Goal: Transaction & Acquisition: Purchase product/service

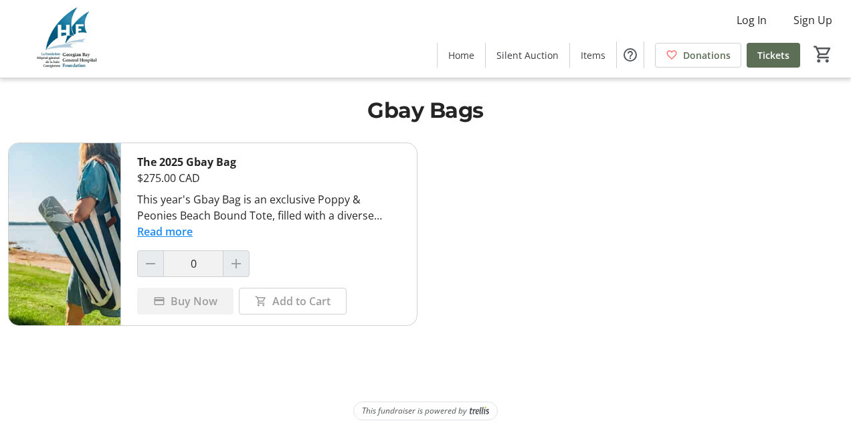
click at [182, 231] on button "Read more" at bounding box center [164, 231] width 55 height 16
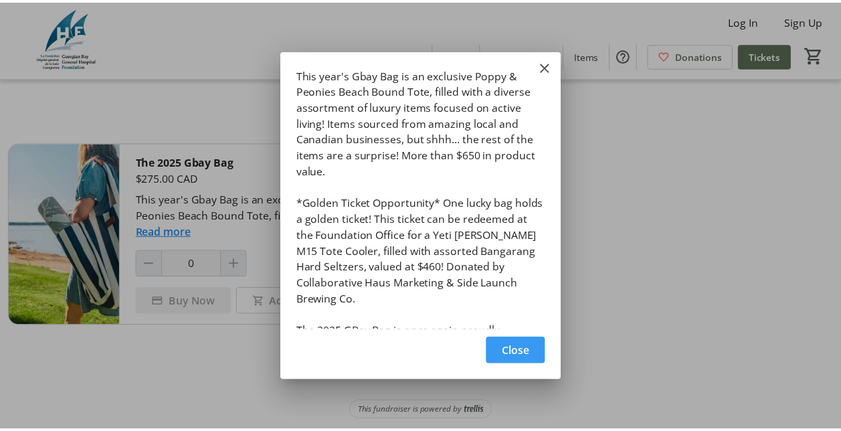
scroll to position [33, 0]
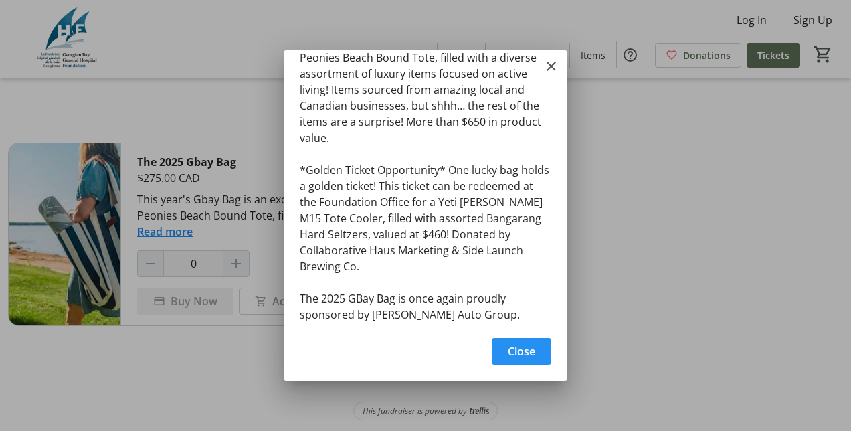
click at [520, 349] on span "Close" at bounding box center [521, 351] width 27 height 16
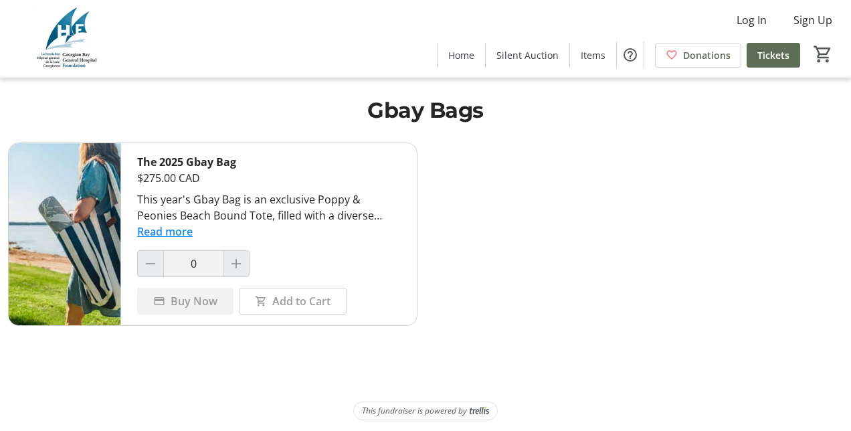
click at [235, 258] on div at bounding box center [236, 263] width 27 height 27
click at [239, 261] on div at bounding box center [236, 263] width 27 height 27
drag, startPoint x: 239, startPoint y: 261, endPoint x: 146, endPoint y: 261, distance: 92.3
click at [146, 261] on div at bounding box center [150, 263] width 27 height 27
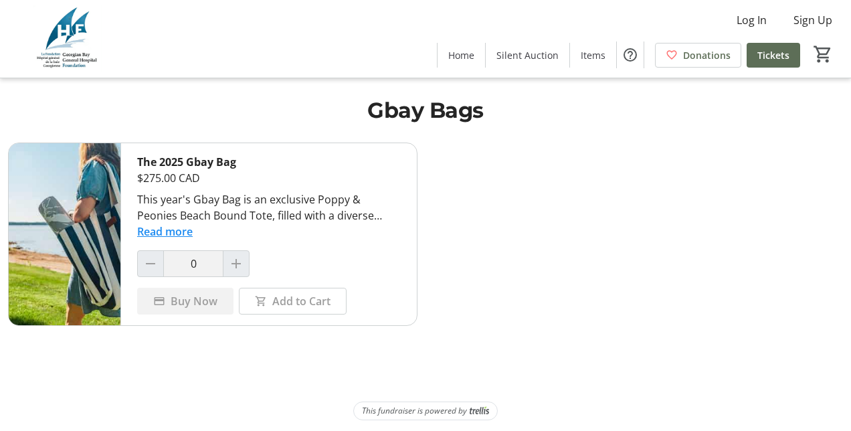
click at [238, 261] on div at bounding box center [236, 263] width 27 height 27
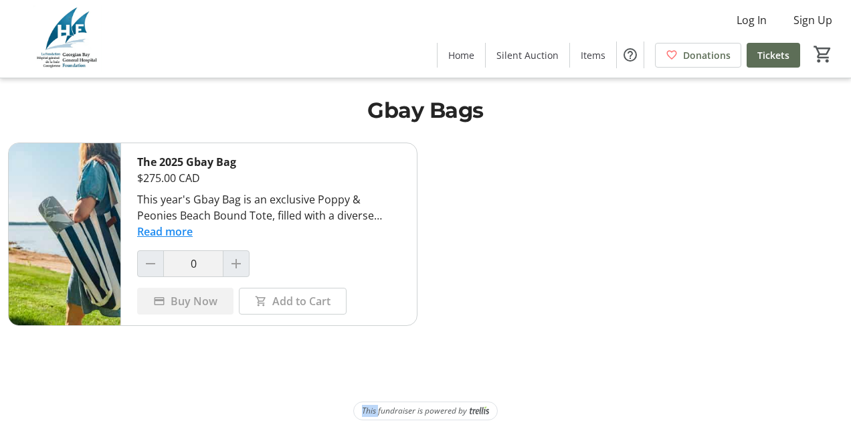
click at [238, 261] on div at bounding box center [236, 263] width 27 height 27
click at [189, 304] on div "Buy Now" at bounding box center [185, 301] width 96 height 27
click at [271, 307] on div "Add to Cart" at bounding box center [293, 301] width 108 height 27
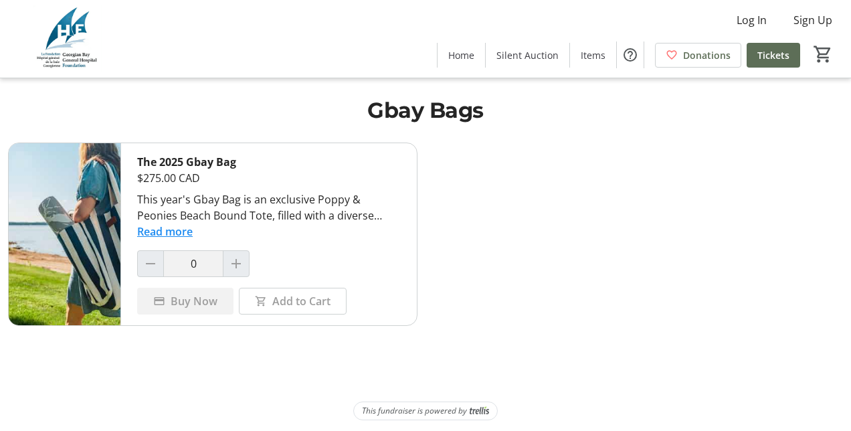
click at [201, 302] on div "Buy Now" at bounding box center [185, 301] width 96 height 27
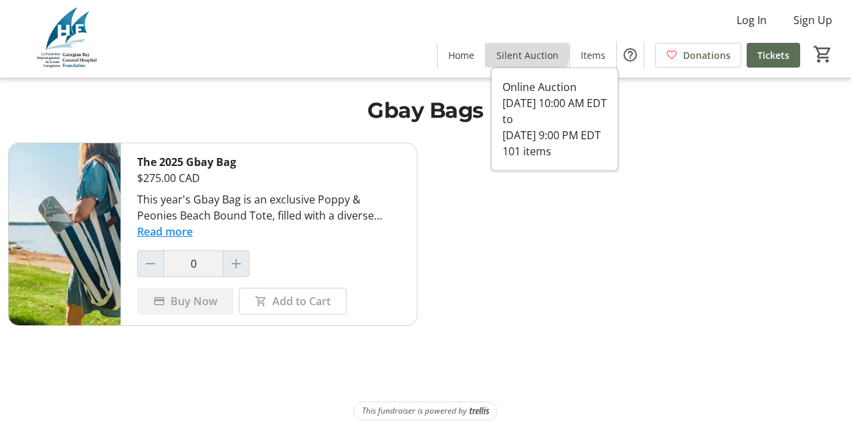
click at [523, 52] on span "Silent Auction" at bounding box center [527, 55] width 62 height 14
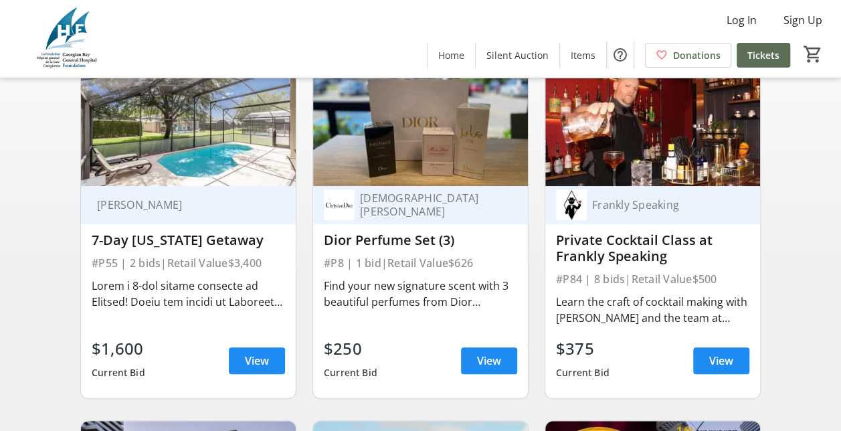
scroll to position [177, 0]
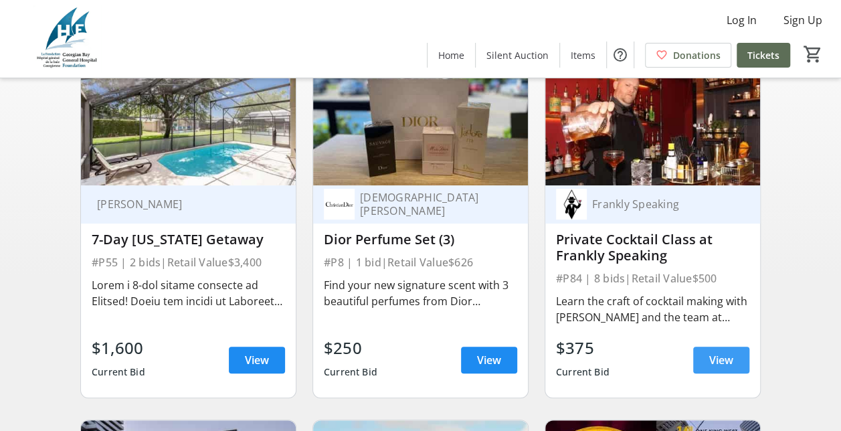
click at [715, 368] on span "View" at bounding box center [721, 360] width 24 height 16
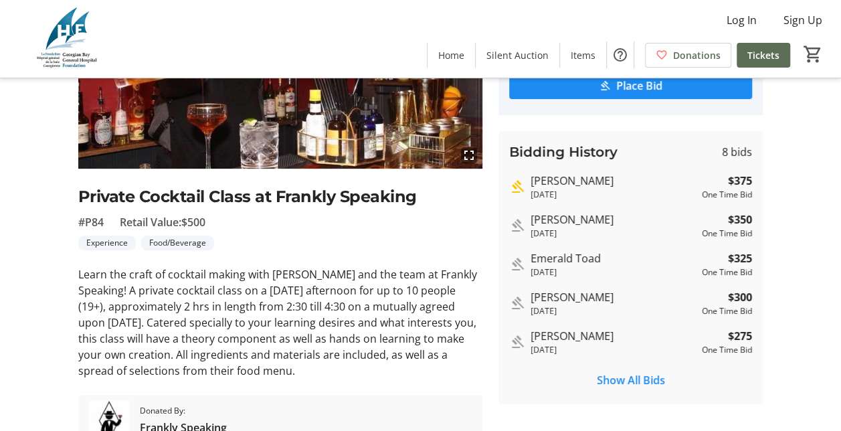
scroll to position [250, 0]
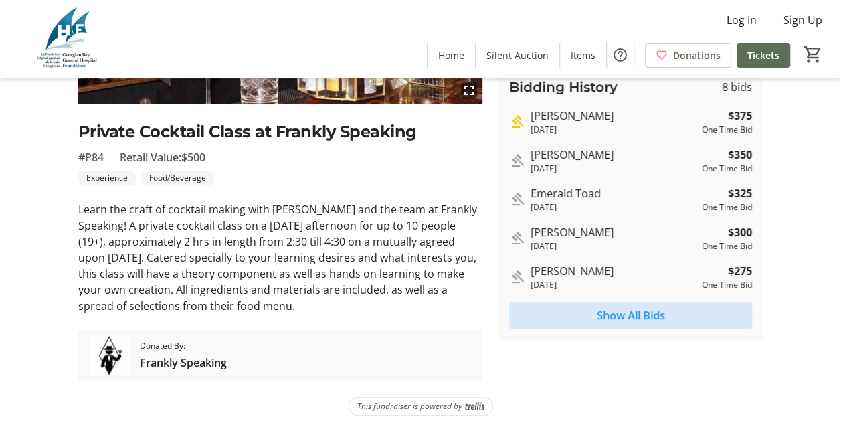
click at [634, 316] on span "Show All Bids" at bounding box center [630, 315] width 68 height 16
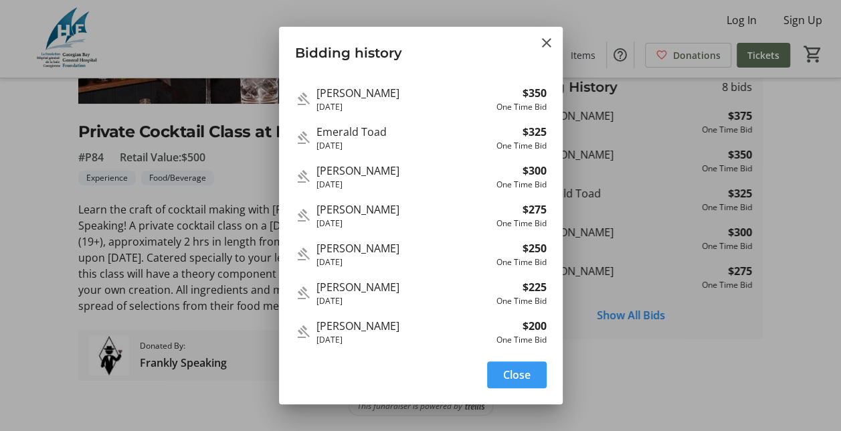
scroll to position [0, 0]
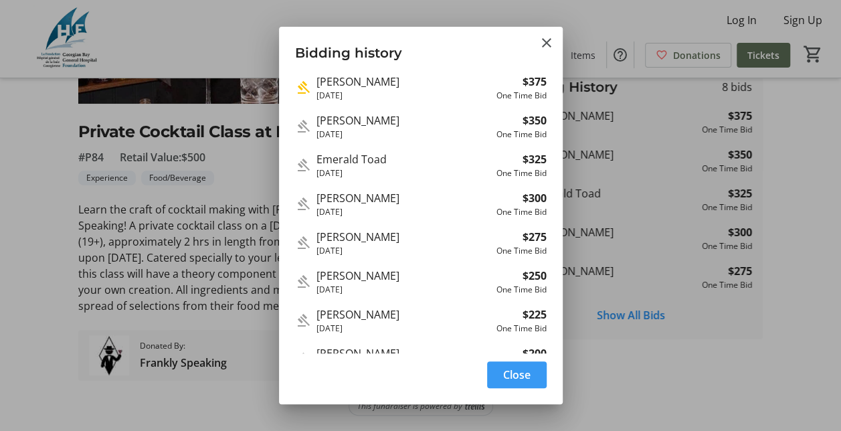
click at [493, 368] on span "button" at bounding box center [517, 374] width 60 height 32
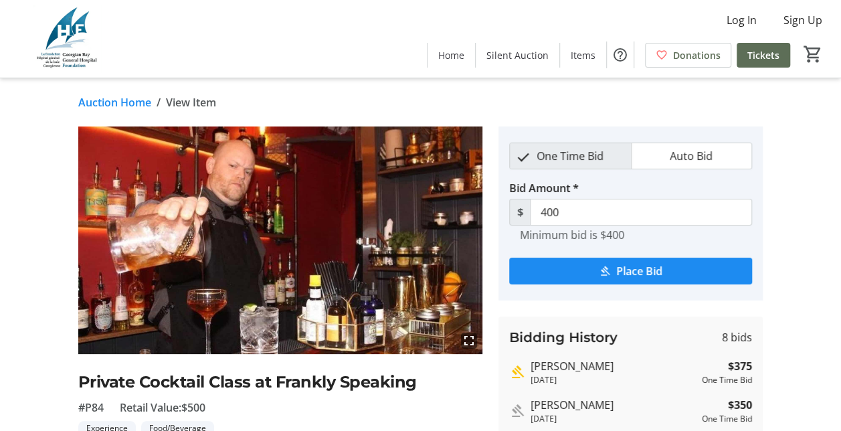
scroll to position [250, 0]
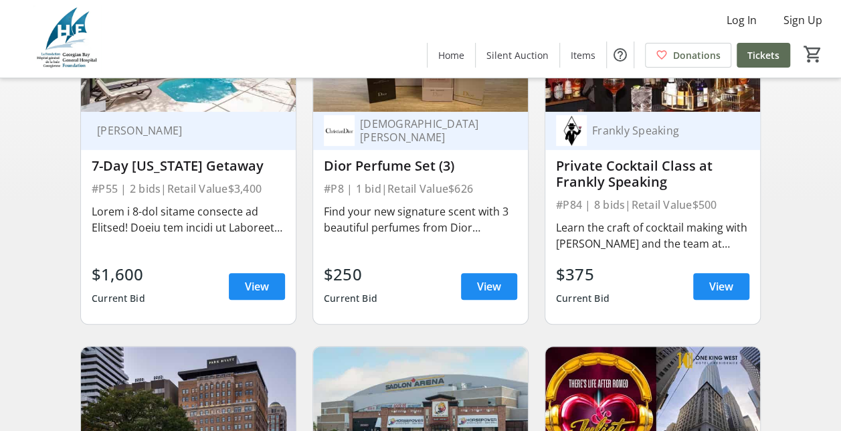
scroll to position [177, 0]
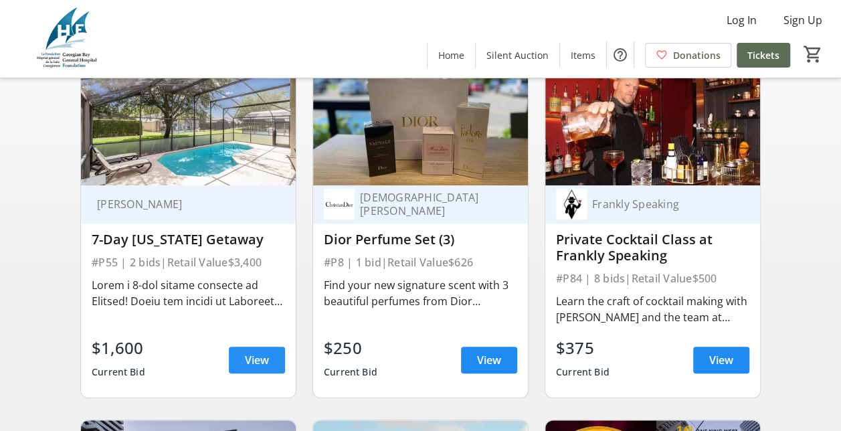
click at [245, 368] on span "View" at bounding box center [257, 360] width 24 height 16
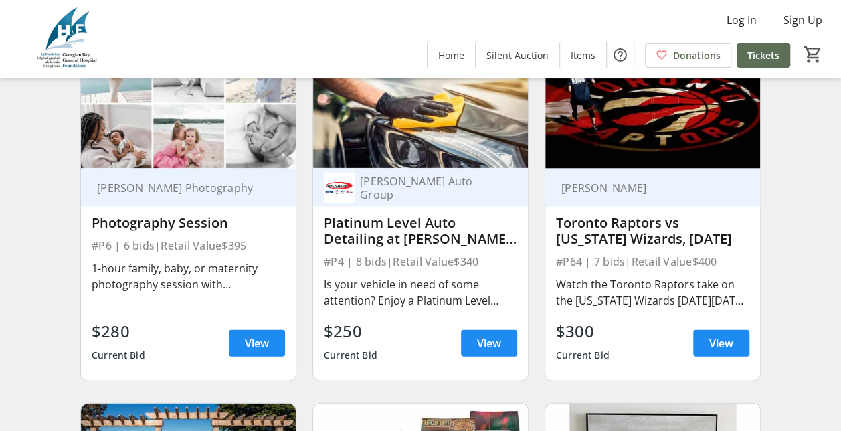
scroll to position [1261, 0]
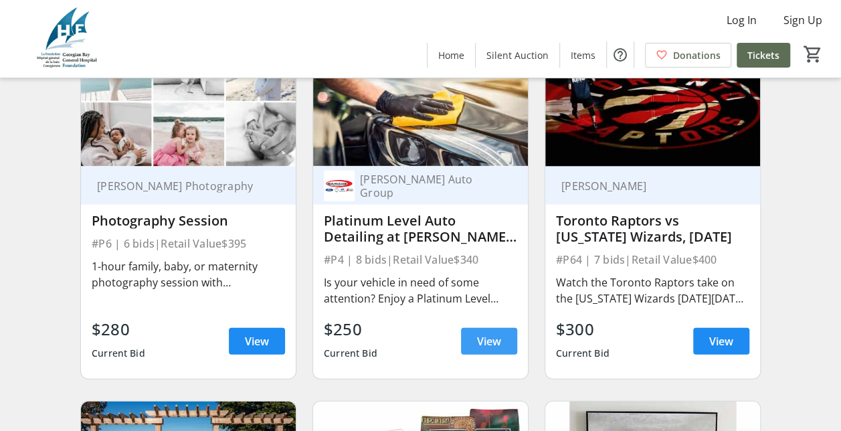
click at [495, 349] on span "View" at bounding box center [489, 341] width 24 height 16
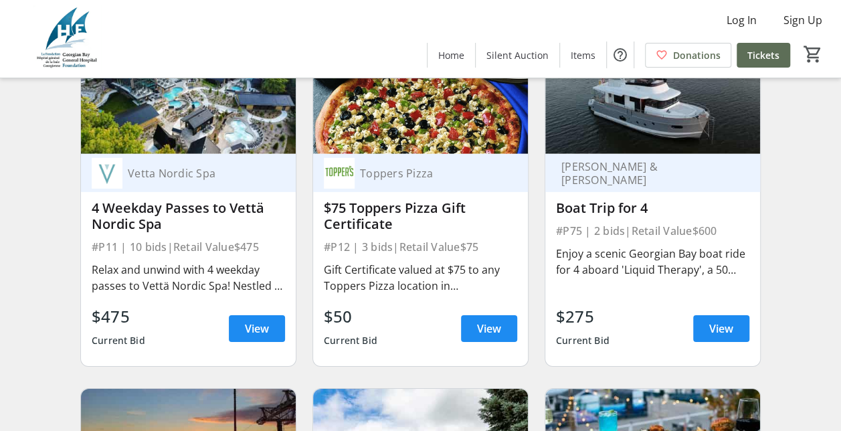
scroll to position [1985, 0]
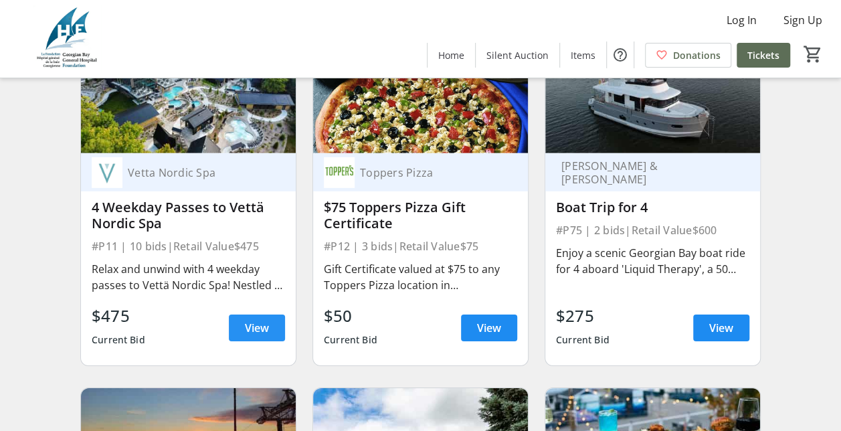
click at [243, 333] on span at bounding box center [257, 328] width 56 height 32
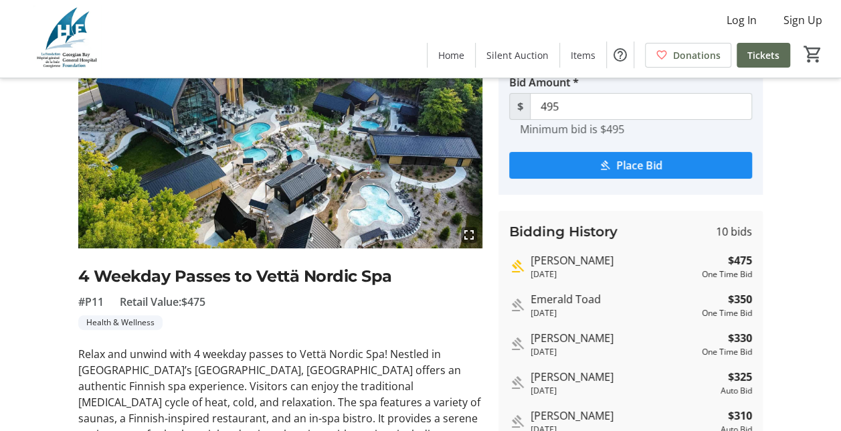
scroll to position [100, 0]
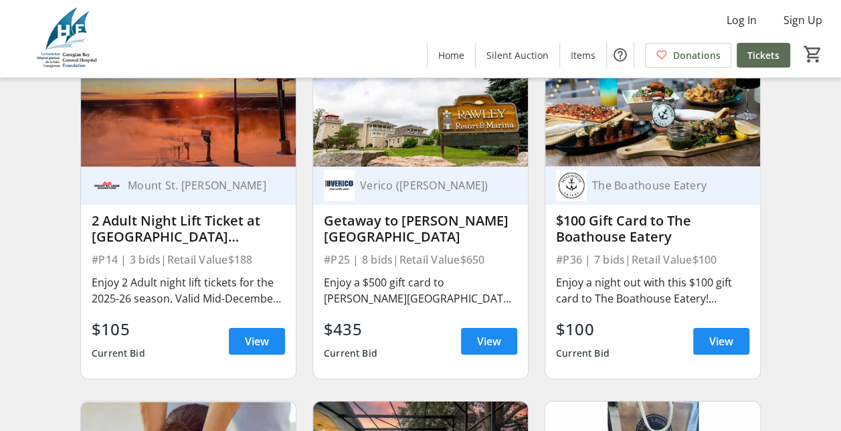
scroll to position [2328, 0]
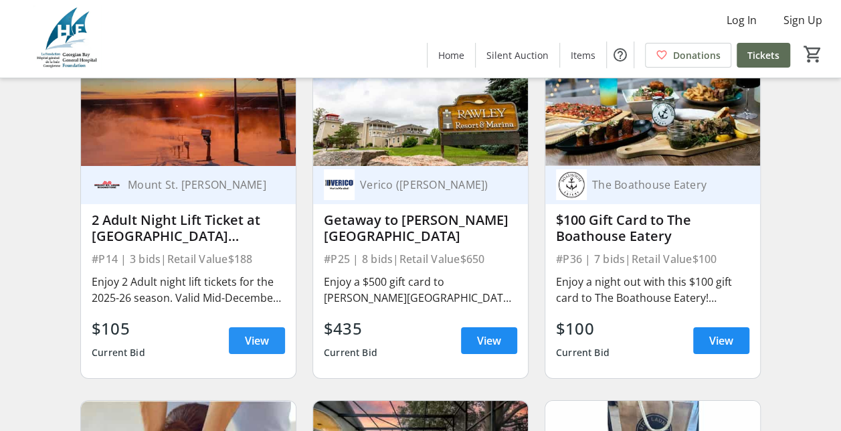
click at [251, 342] on span "View" at bounding box center [257, 340] width 24 height 16
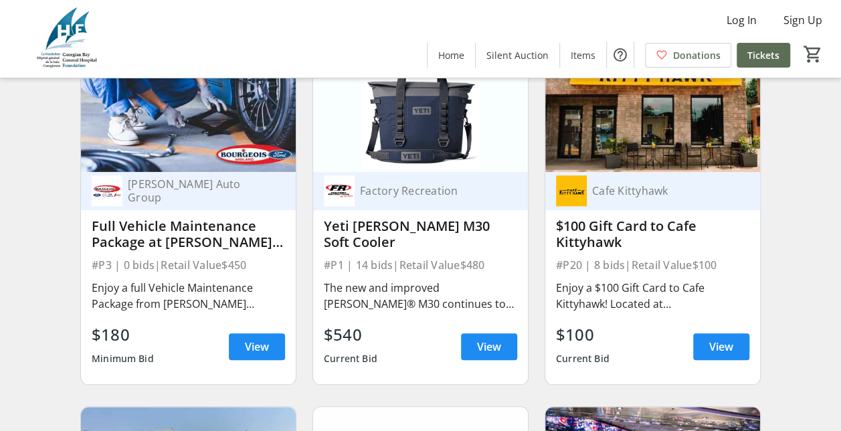
scroll to position [3036, 0]
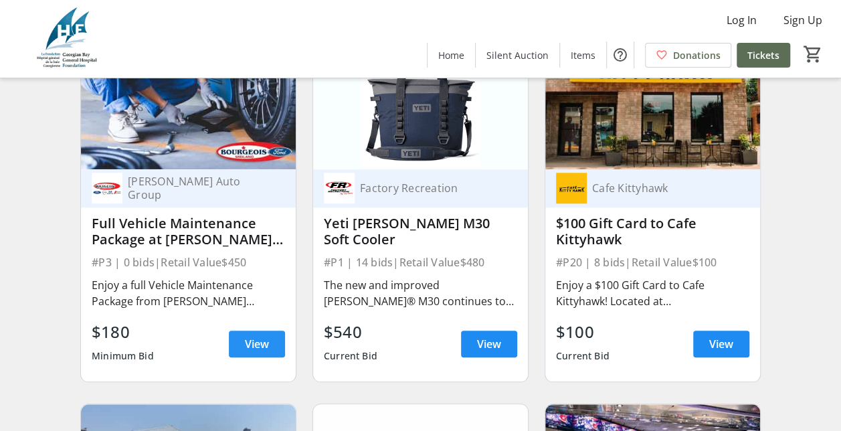
click at [250, 342] on span at bounding box center [257, 344] width 56 height 32
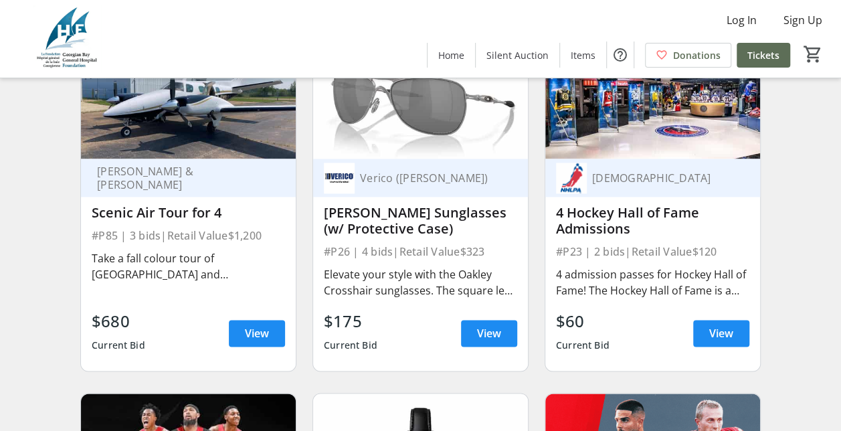
scroll to position [3405, 0]
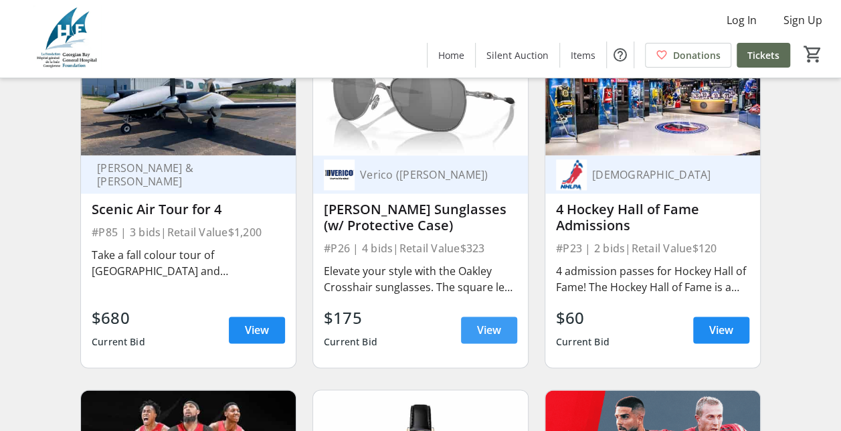
click at [481, 338] on span "View" at bounding box center [489, 330] width 24 height 16
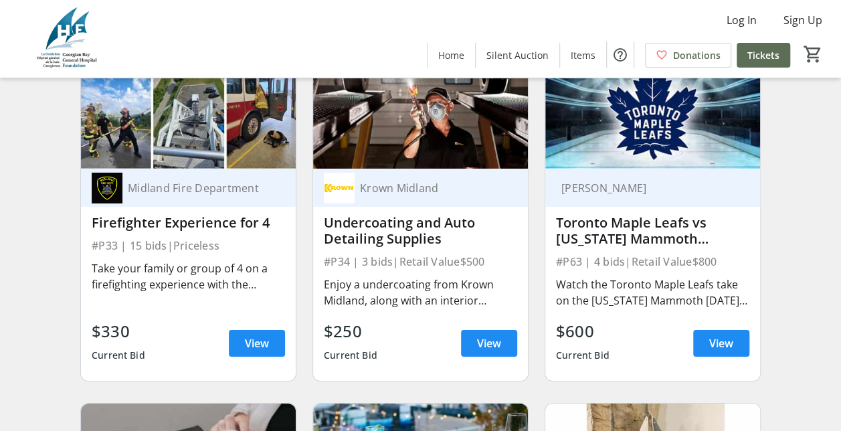
scroll to position [4814, 0]
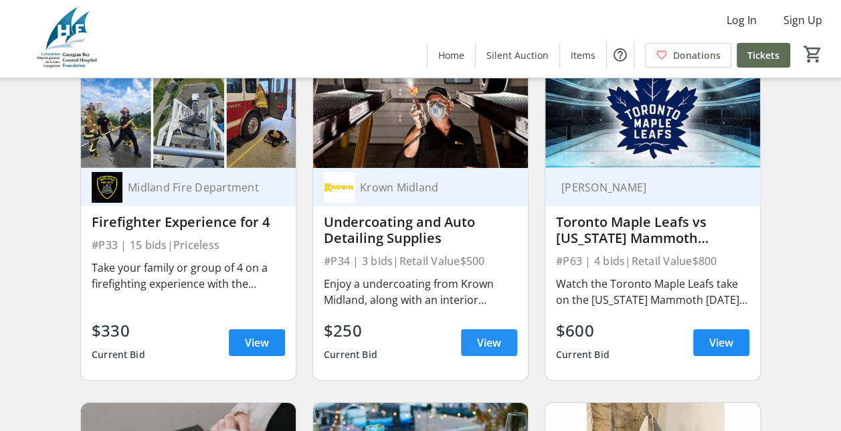
click at [494, 344] on span "View" at bounding box center [489, 342] width 24 height 16
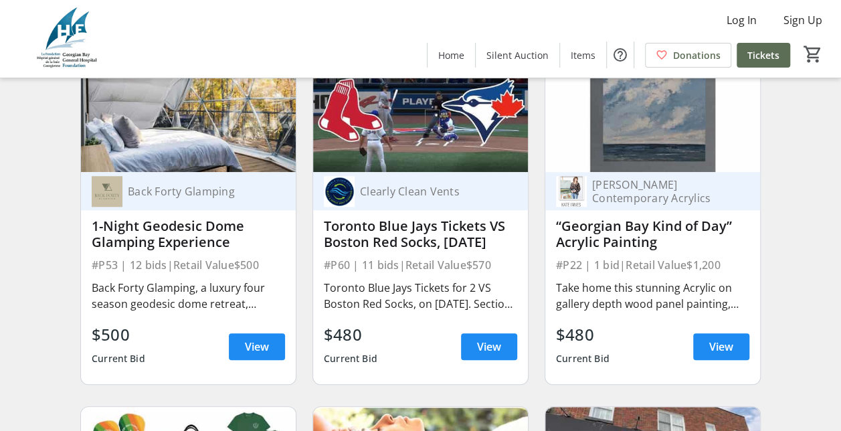
scroll to position [5521, 0]
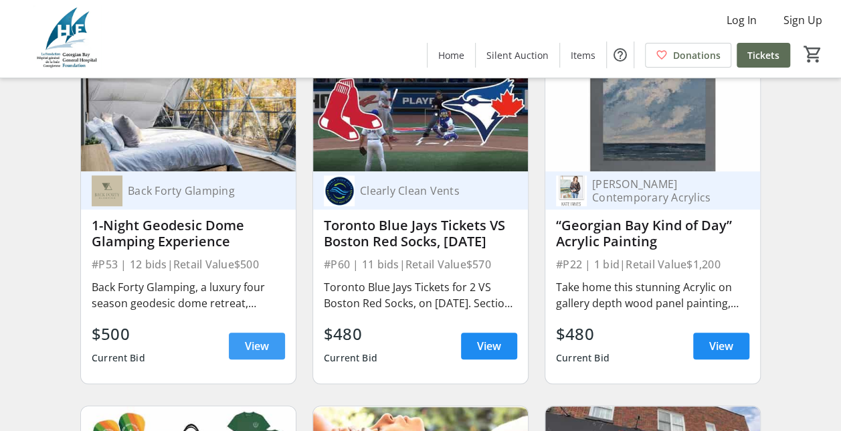
click at [249, 350] on span "View" at bounding box center [257, 346] width 24 height 16
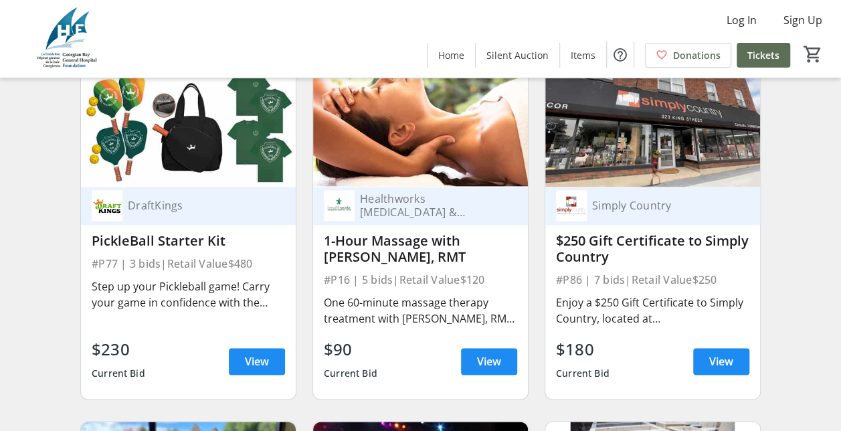
scroll to position [5862, 0]
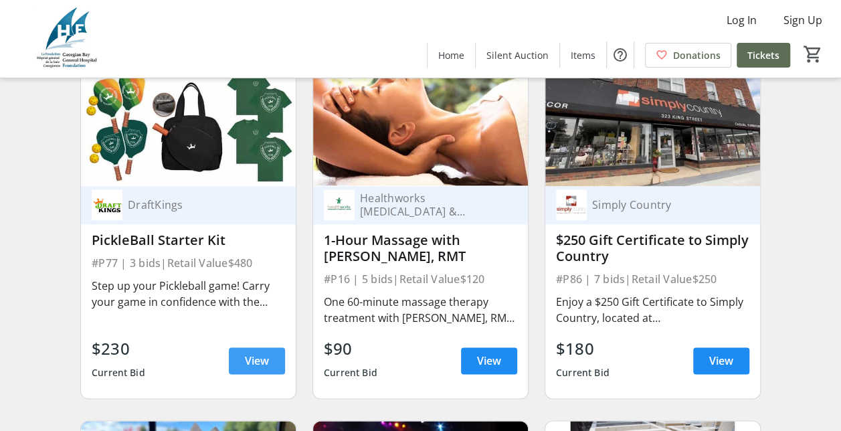
click at [253, 362] on span "View" at bounding box center [257, 360] width 24 height 16
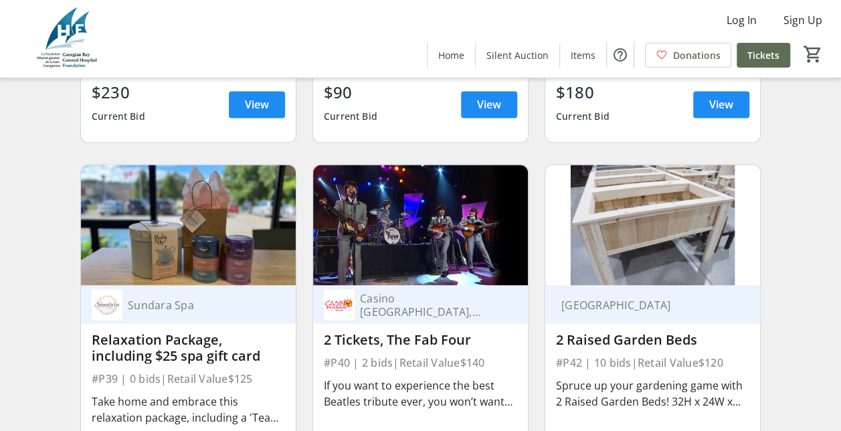
scroll to position [6119, 0]
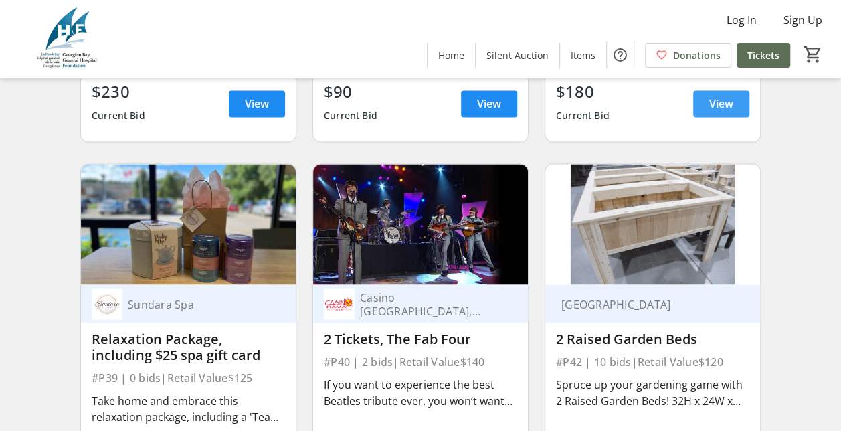
click at [729, 119] on span at bounding box center [721, 104] width 56 height 32
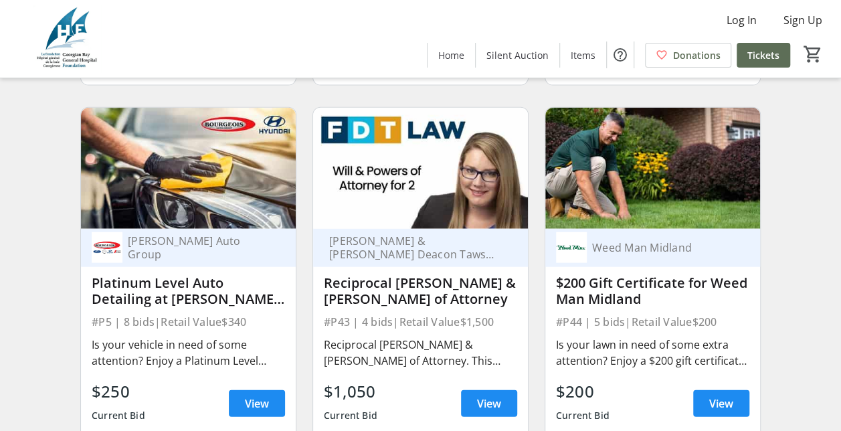
scroll to position [6531, 0]
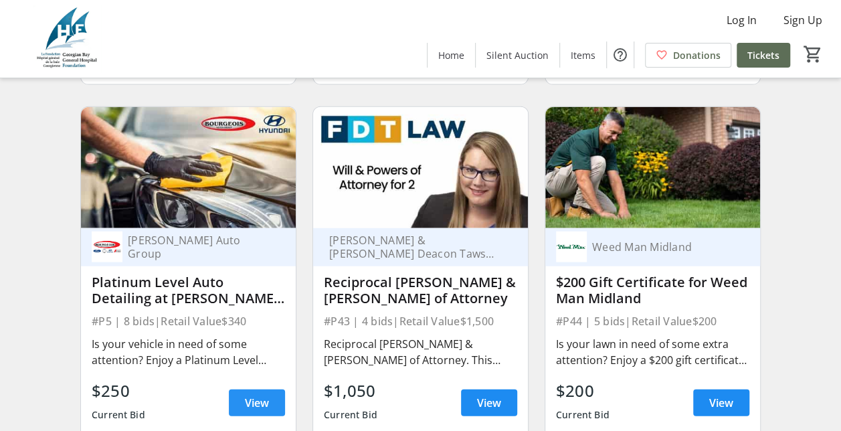
click at [255, 408] on span "View" at bounding box center [257, 403] width 24 height 16
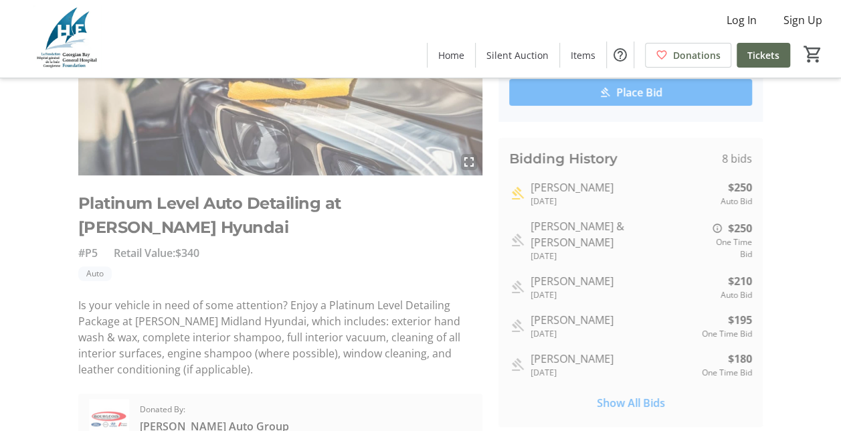
scroll to position [179, 0]
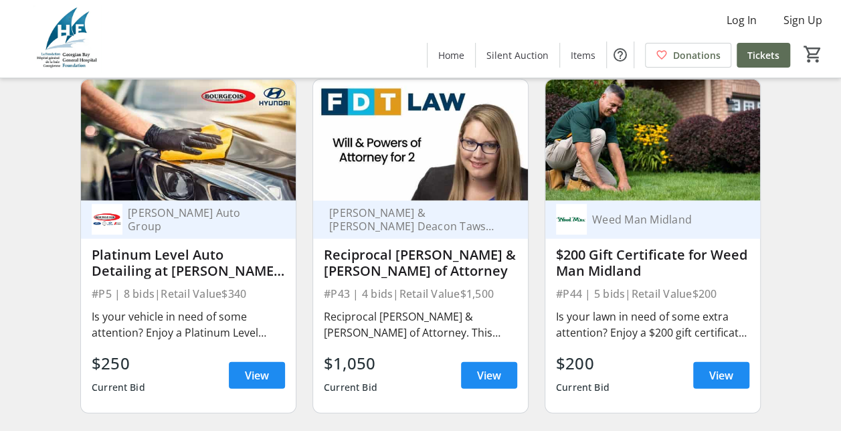
scroll to position [6561, 0]
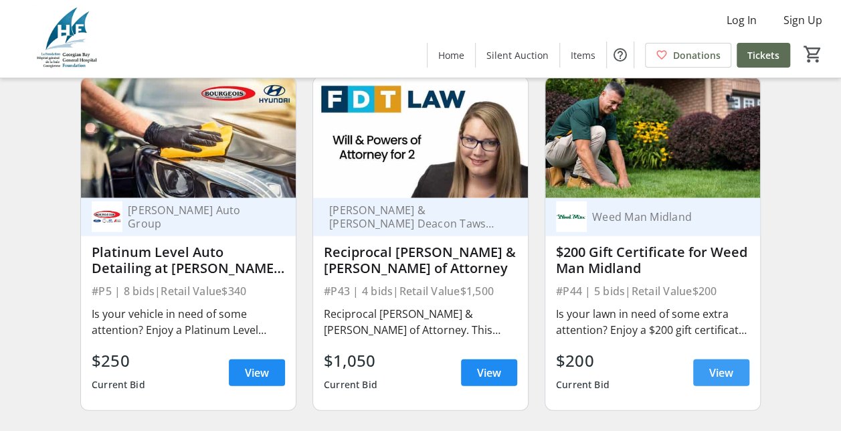
click at [706, 379] on span at bounding box center [721, 372] width 56 height 32
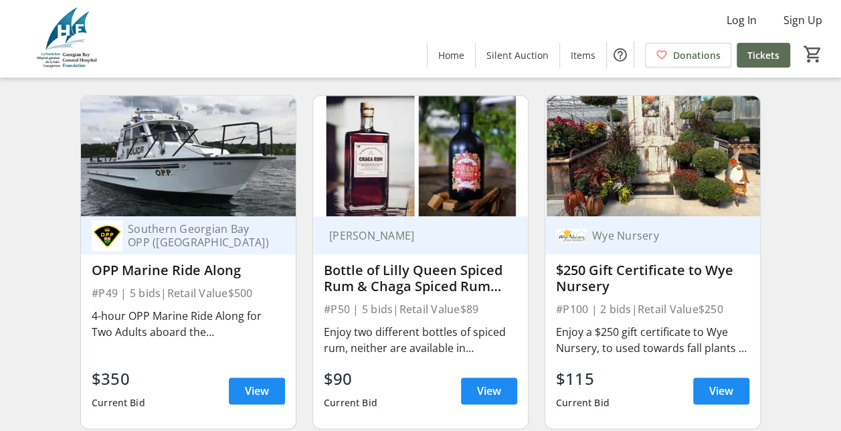
scroll to position [8317, 0]
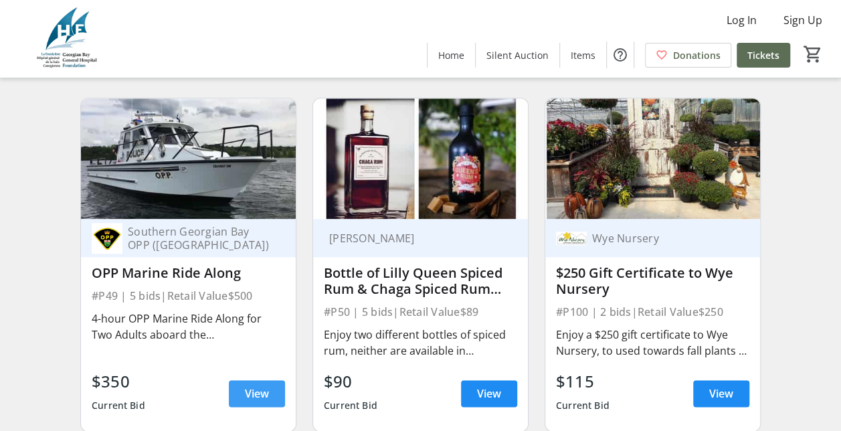
click at [255, 392] on span "View" at bounding box center [257, 393] width 24 height 16
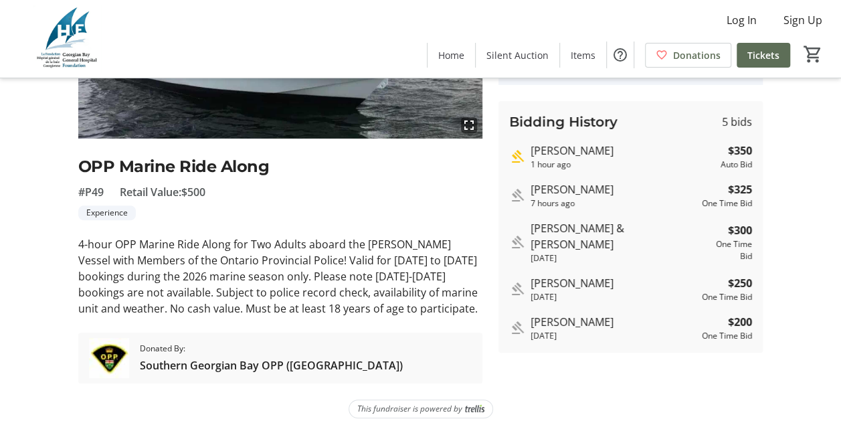
scroll to position [216, 0]
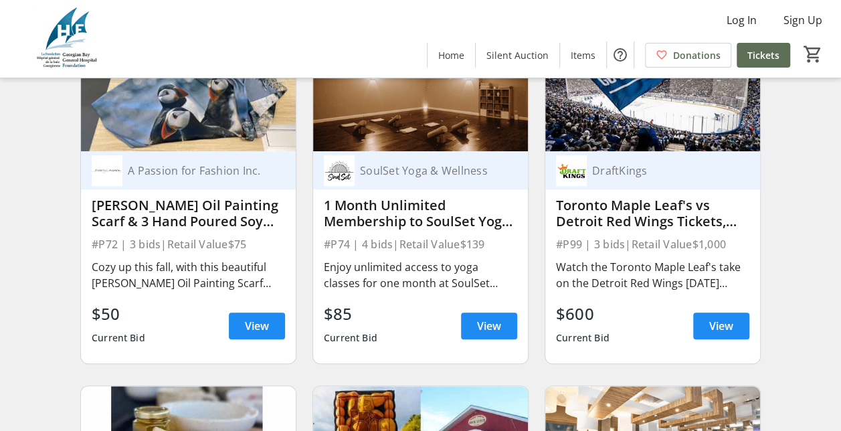
scroll to position [10521, 0]
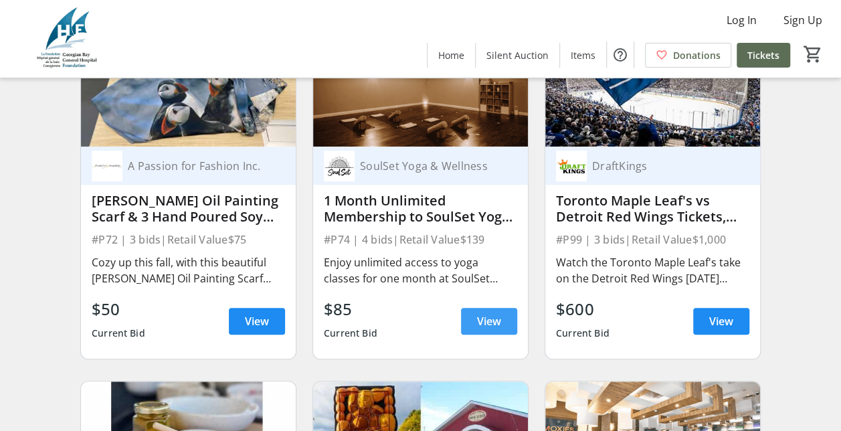
click at [491, 328] on span "View" at bounding box center [489, 321] width 24 height 16
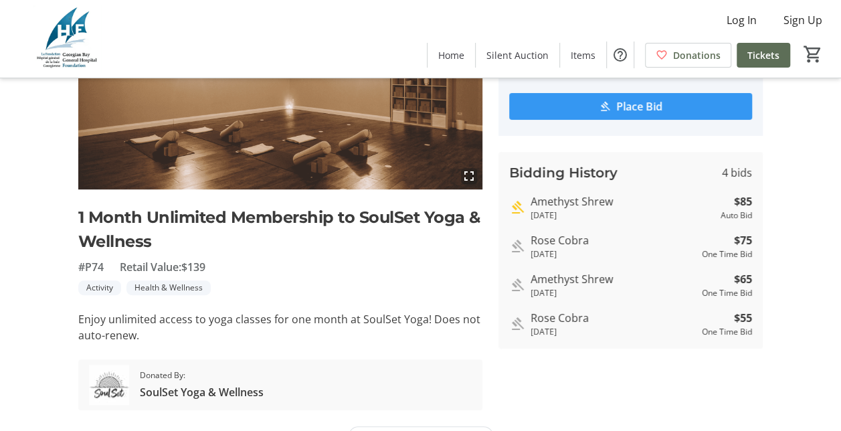
scroll to position [165, 0]
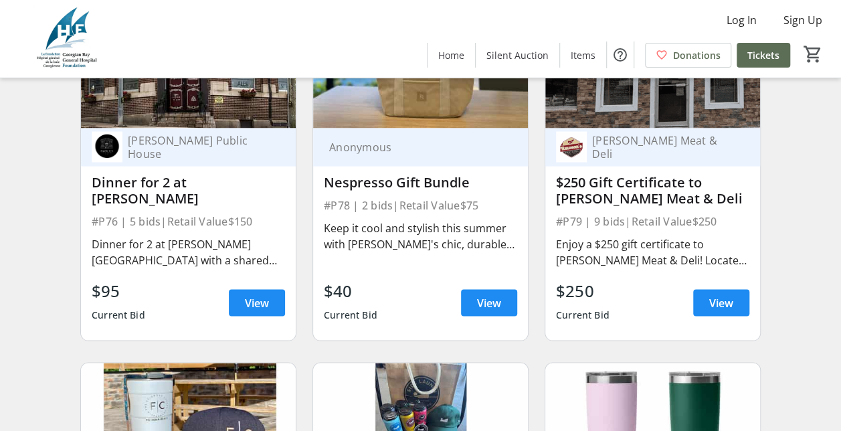
scroll to position [11258, 0]
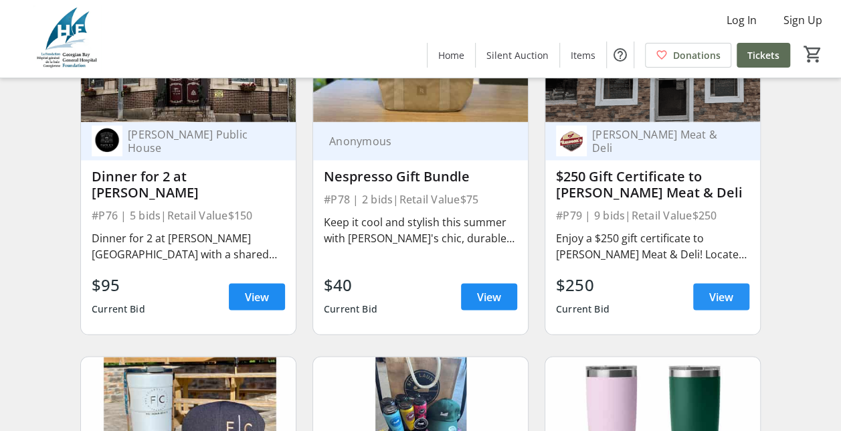
click at [705, 294] on span at bounding box center [721, 296] width 56 height 32
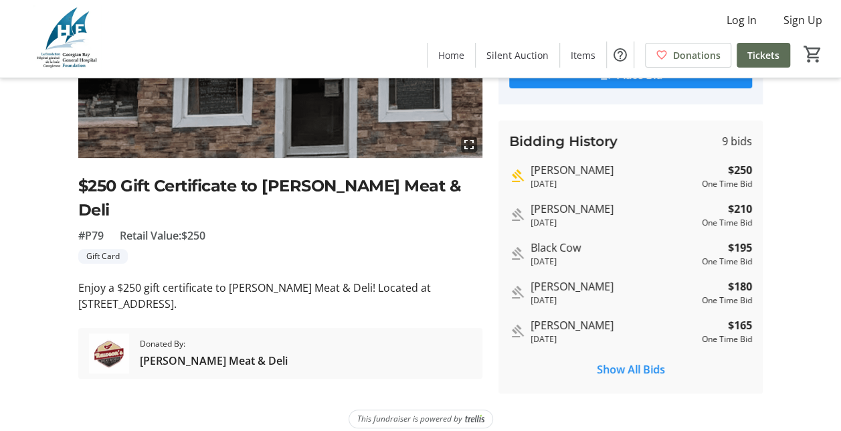
scroll to position [208, 0]
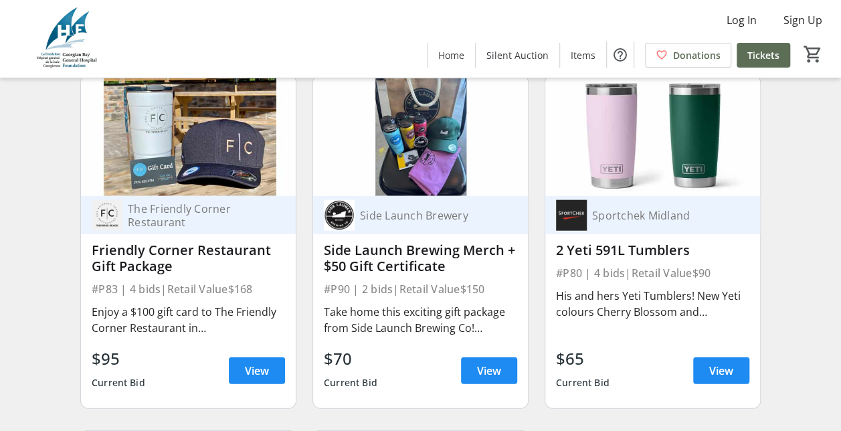
scroll to position [11540, 0]
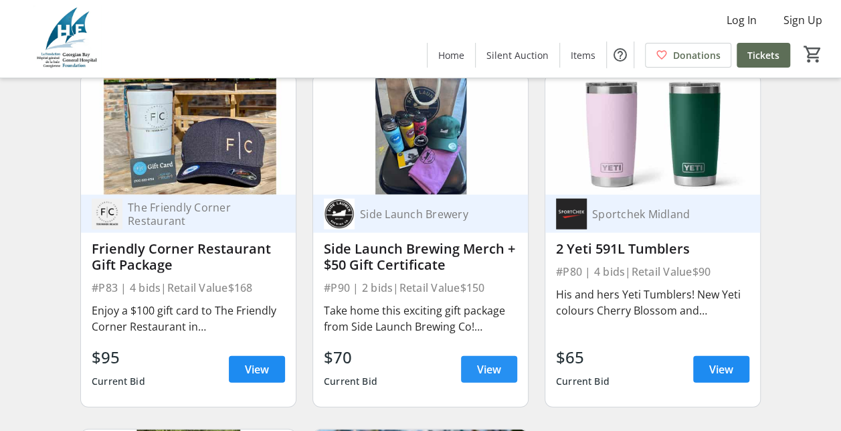
click at [487, 372] on span "View" at bounding box center [489, 369] width 24 height 16
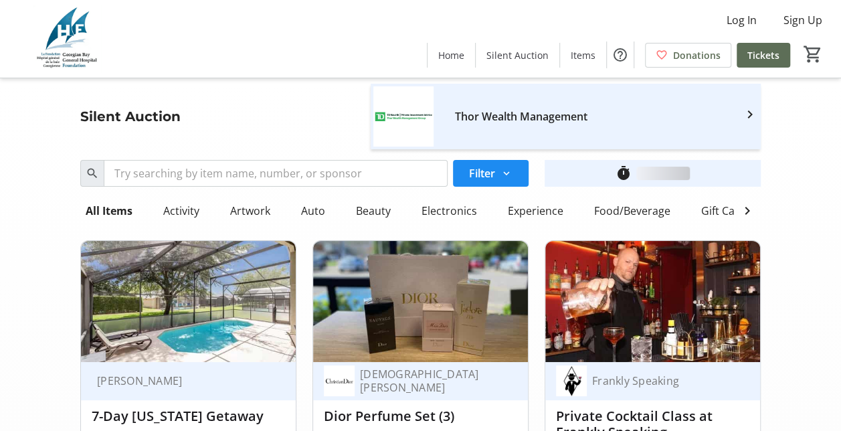
scroll to position [11540, 0]
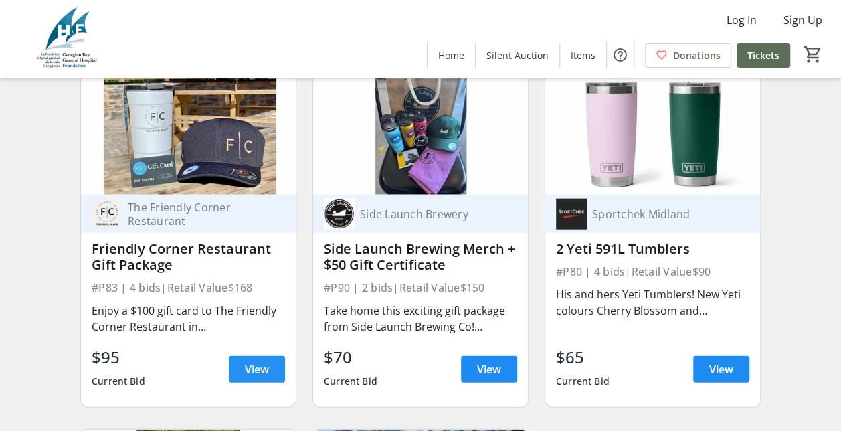
click at [274, 374] on span at bounding box center [257, 369] width 56 height 32
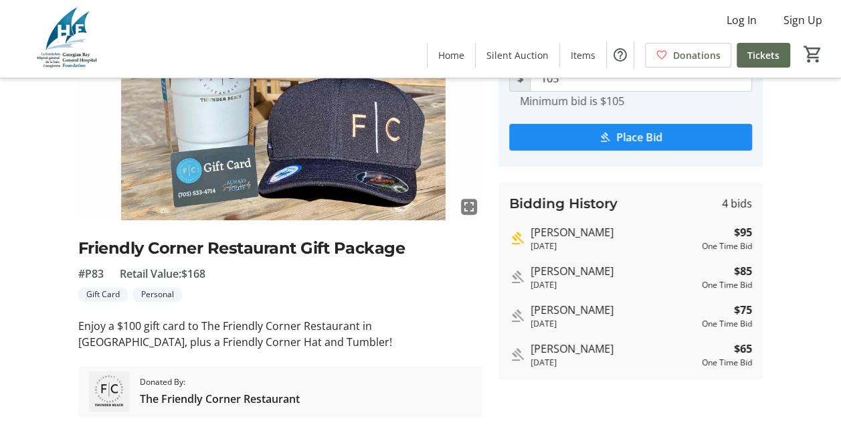
scroll to position [143, 0]
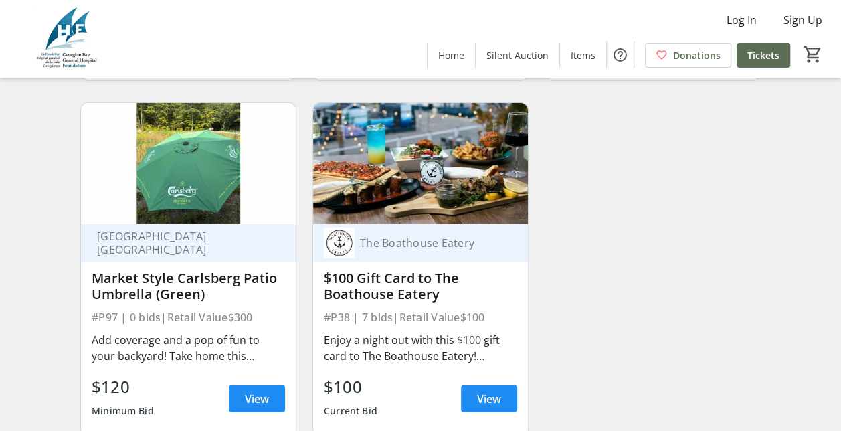
scroll to position [11914, 0]
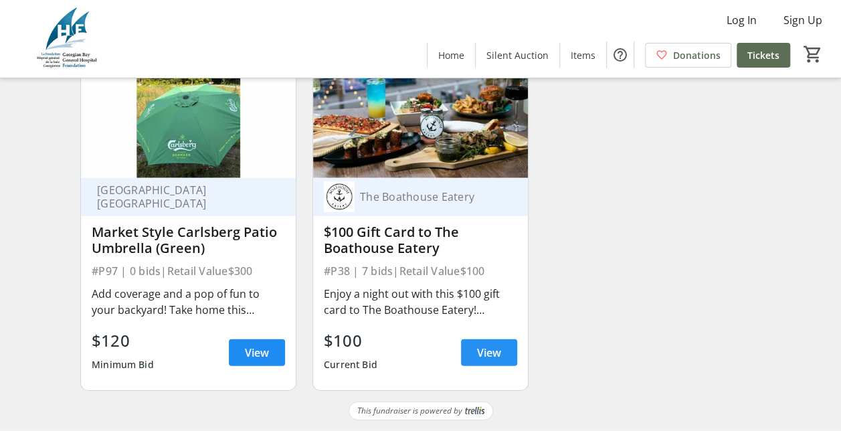
click at [481, 364] on span at bounding box center [489, 352] width 56 height 32
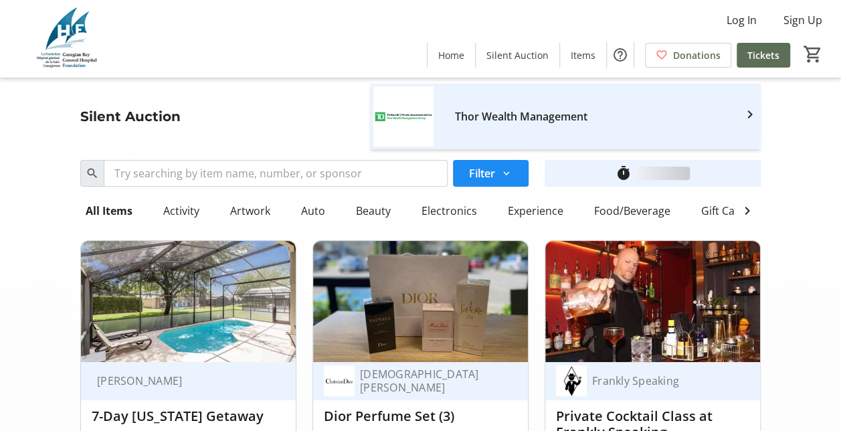
scroll to position [11914, 0]
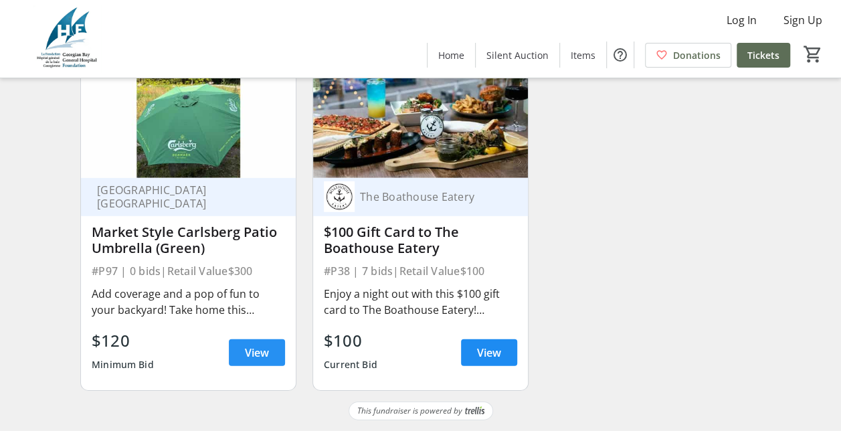
click at [243, 347] on span at bounding box center [257, 352] width 56 height 32
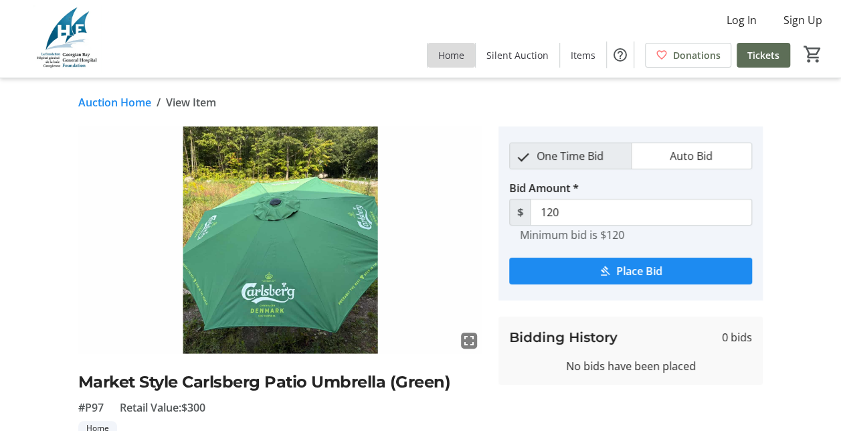
click at [458, 55] on span "Home" at bounding box center [451, 55] width 26 height 14
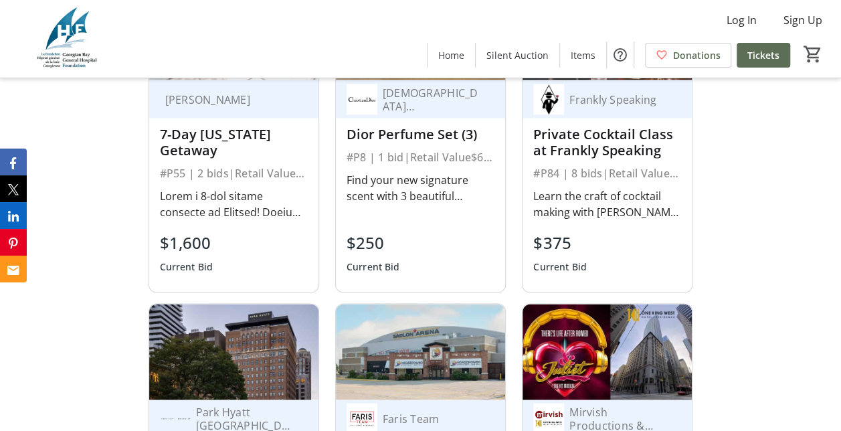
scroll to position [1202, 0]
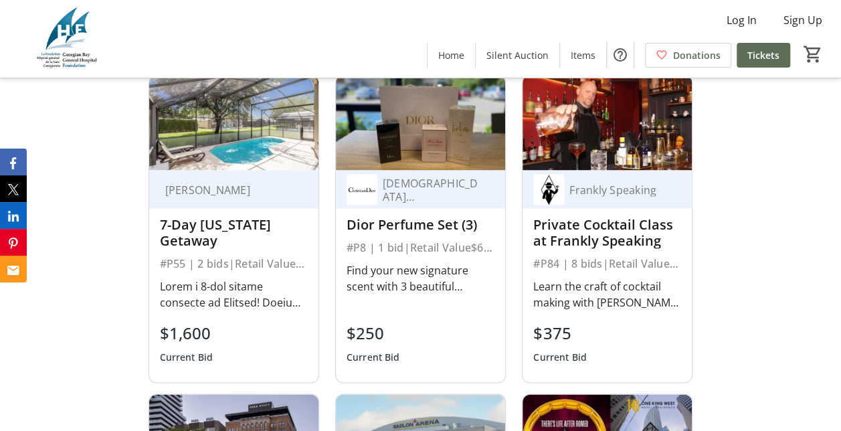
click at [429, 170] on img at bounding box center [420, 122] width 169 height 95
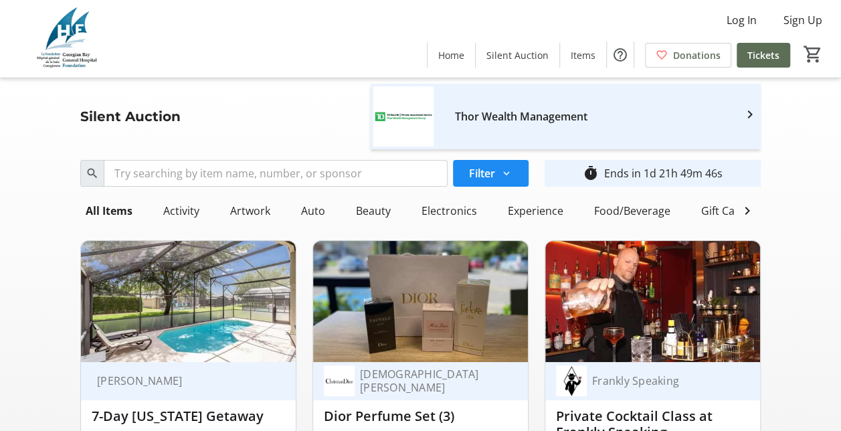
click at [429, 361] on img at bounding box center [420, 301] width 215 height 121
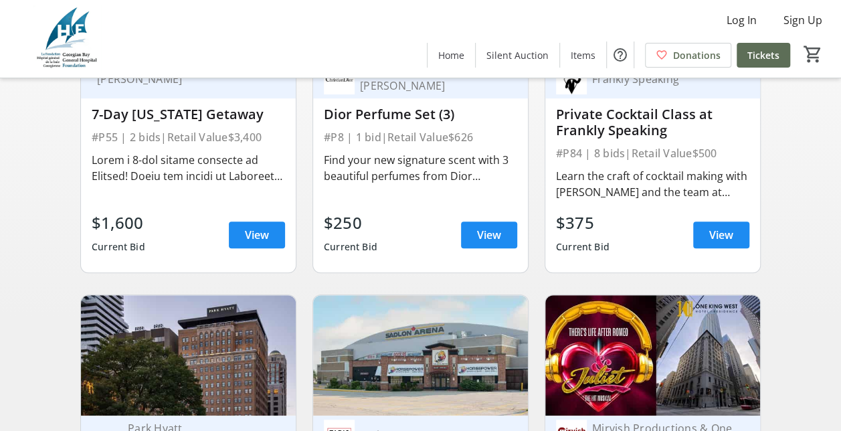
scroll to position [310, 0]
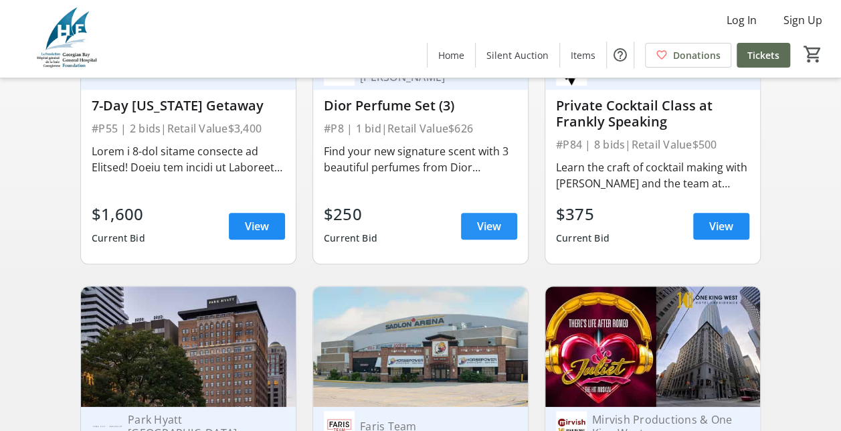
click at [473, 233] on span at bounding box center [489, 226] width 56 height 32
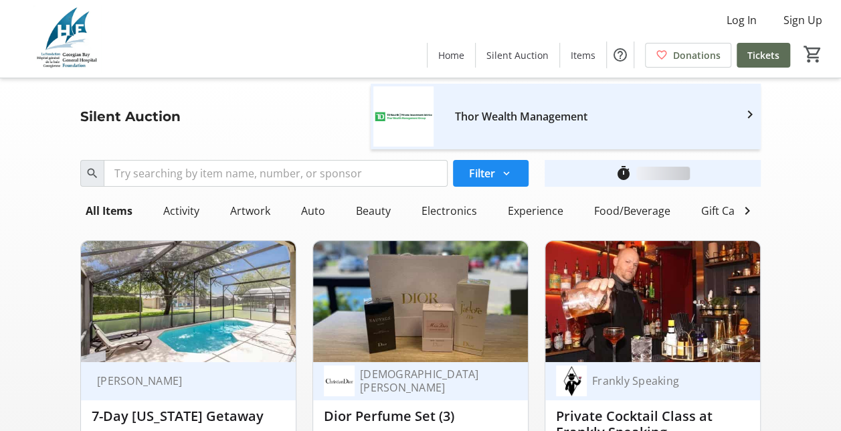
scroll to position [310, 0]
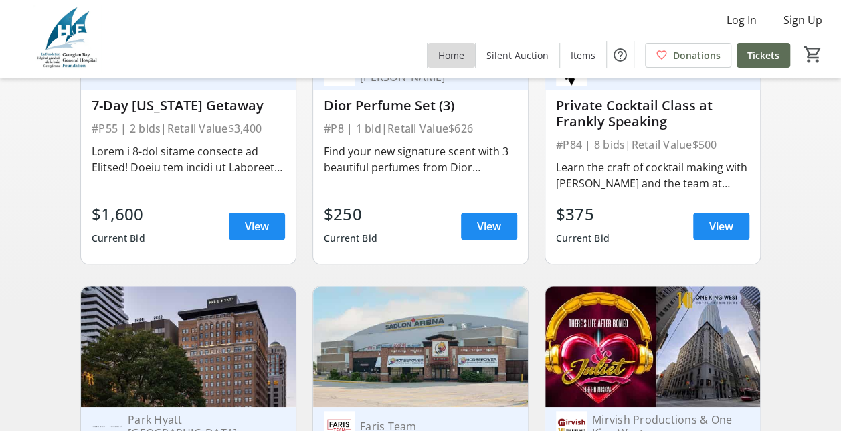
click at [467, 62] on span at bounding box center [450, 55] width 47 height 32
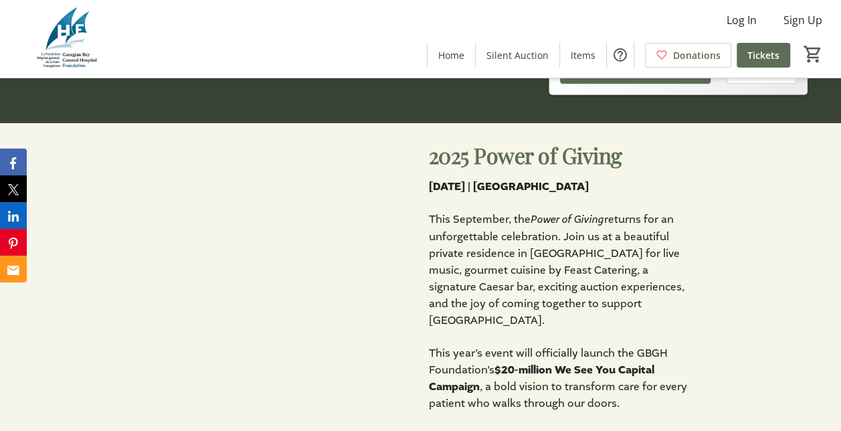
scroll to position [337, 0]
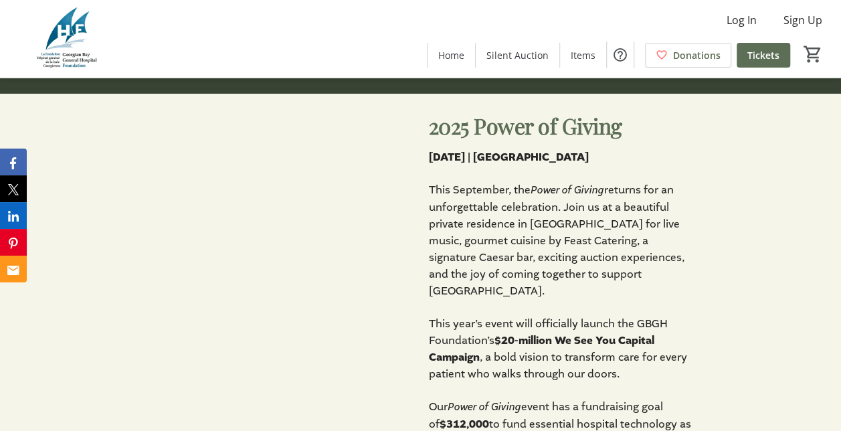
click at [116, 148] on div "2025 Power of Giving [DATE] | [GEOGRAPHIC_DATA] This September, the Power of Gi…" at bounding box center [420, 337] width 841 height 487
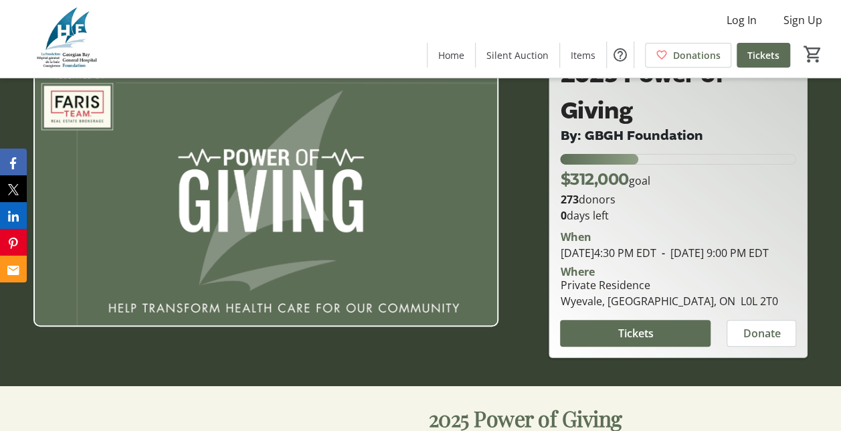
scroll to position [44, 0]
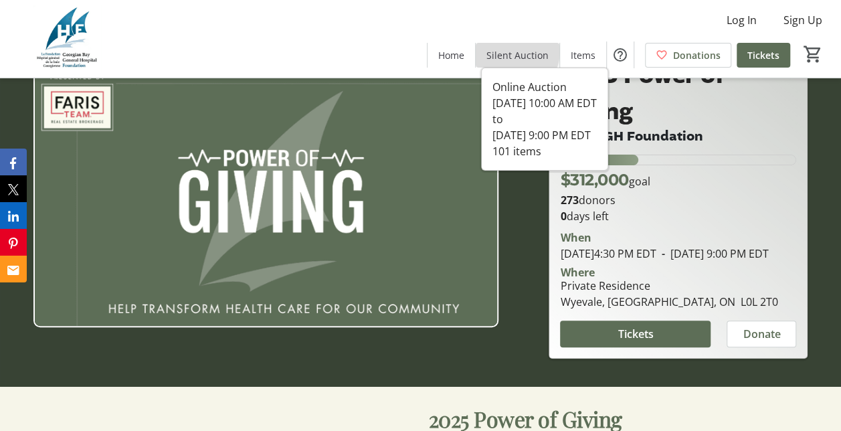
click at [518, 51] on span "Silent Auction" at bounding box center [517, 55] width 62 height 14
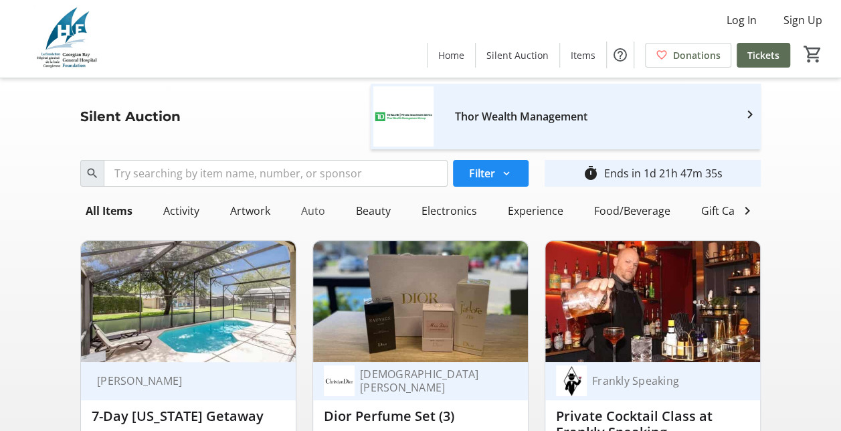
click at [312, 214] on div "Auto" at bounding box center [313, 210] width 35 height 27
